Goal: Navigation & Orientation: Find specific page/section

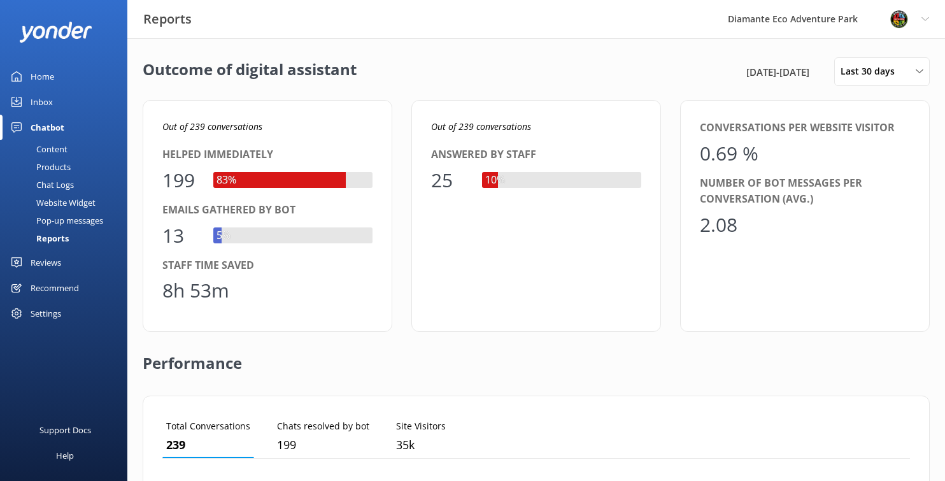
scroll to position [128, 747]
click at [50, 71] on div "Home" at bounding box center [43, 76] width 24 height 25
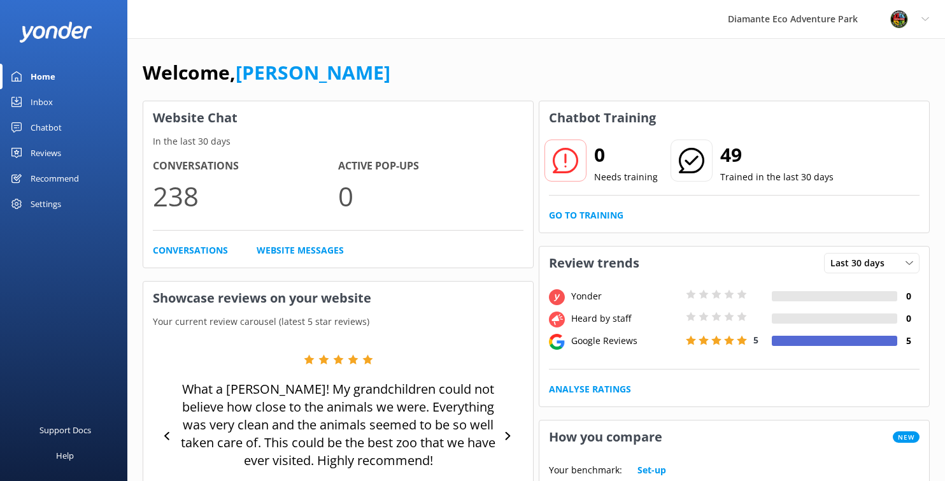
click at [43, 131] on div "Chatbot" at bounding box center [46, 127] width 31 height 25
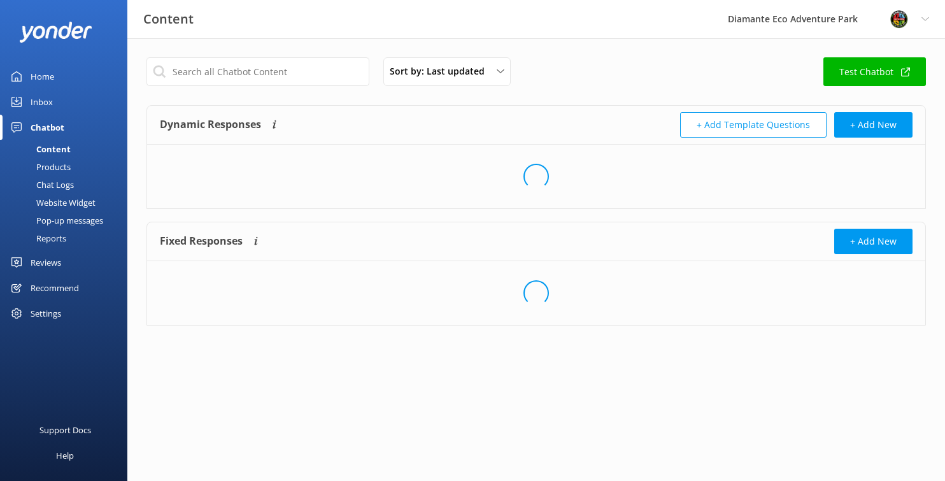
click at [53, 238] on div "Reports" at bounding box center [37, 238] width 59 height 18
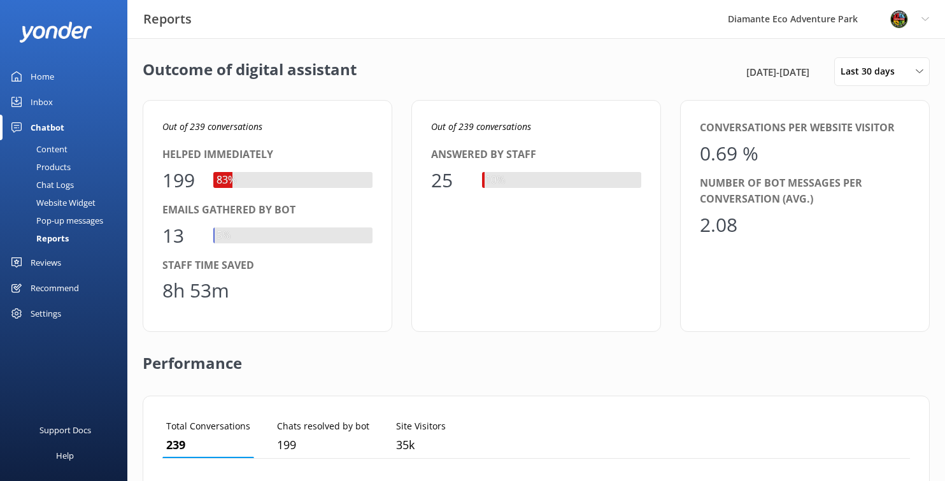
scroll to position [128, 747]
